Goal: Task Accomplishment & Management: Manage account settings

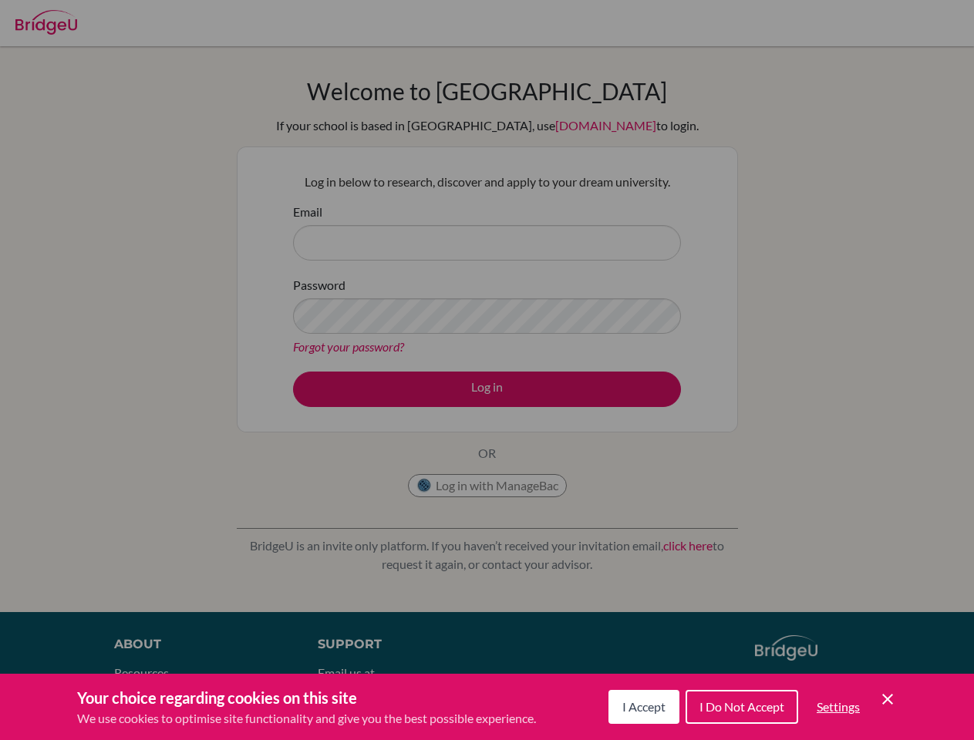
click at [642, 707] on span "I Accept" at bounding box center [643, 707] width 43 height 15
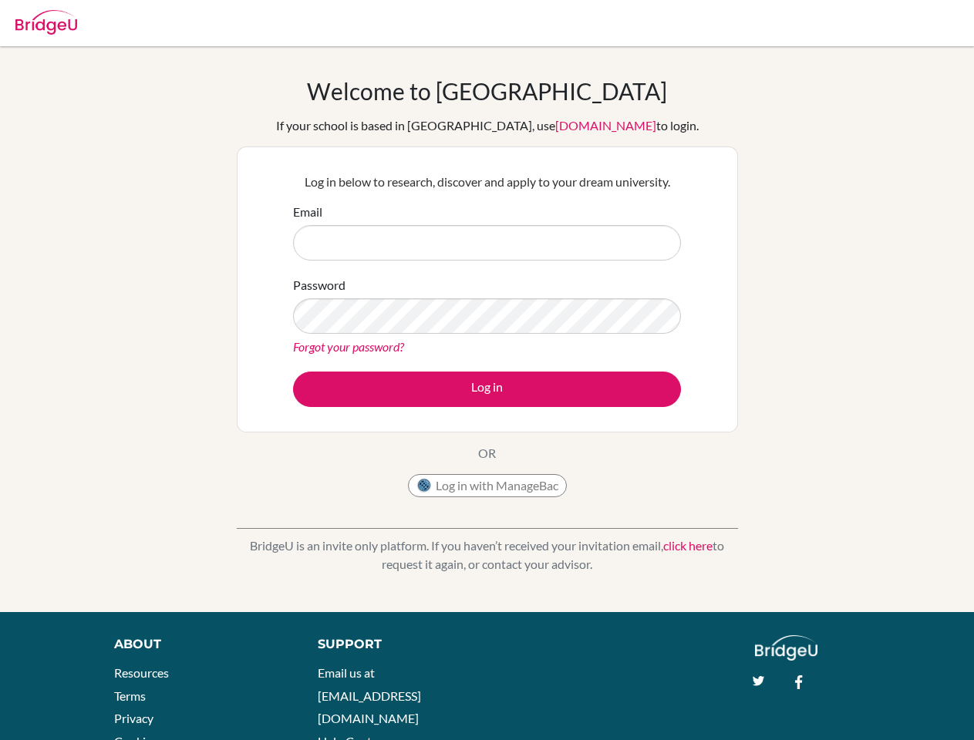
click at [740, 707] on div "Support Email us at [EMAIL_ADDRESS][DOMAIN_NAME] Help Center" at bounding box center [519, 698] width 449 height 126
click at [838, 707] on div "About Resources Terms Privacy Cookies Acknowledgements Support Email us at [EMA…" at bounding box center [487, 709] width 974 height 149
click at [888, 700] on div "About Resources Terms Privacy Cookies Acknowledgements Support Email us at [EMA…" at bounding box center [487, 709] width 974 height 149
